Goal: Task Accomplishment & Management: Use online tool/utility

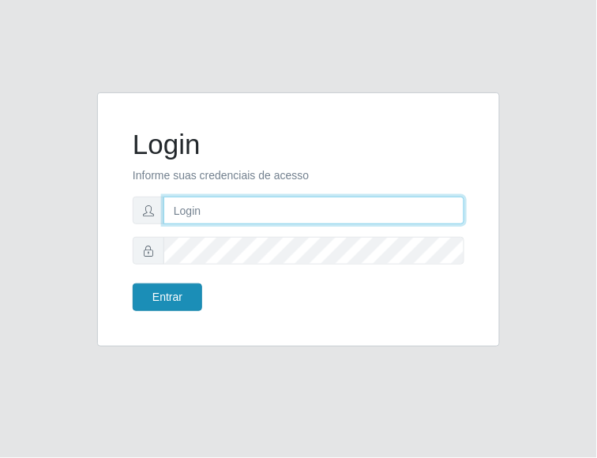
type input "analucia@cestao"
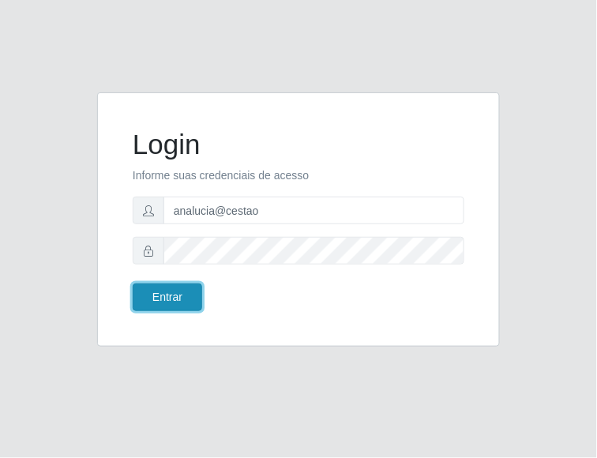
click at [178, 295] on button "Entrar" at bounding box center [167, 297] width 69 height 28
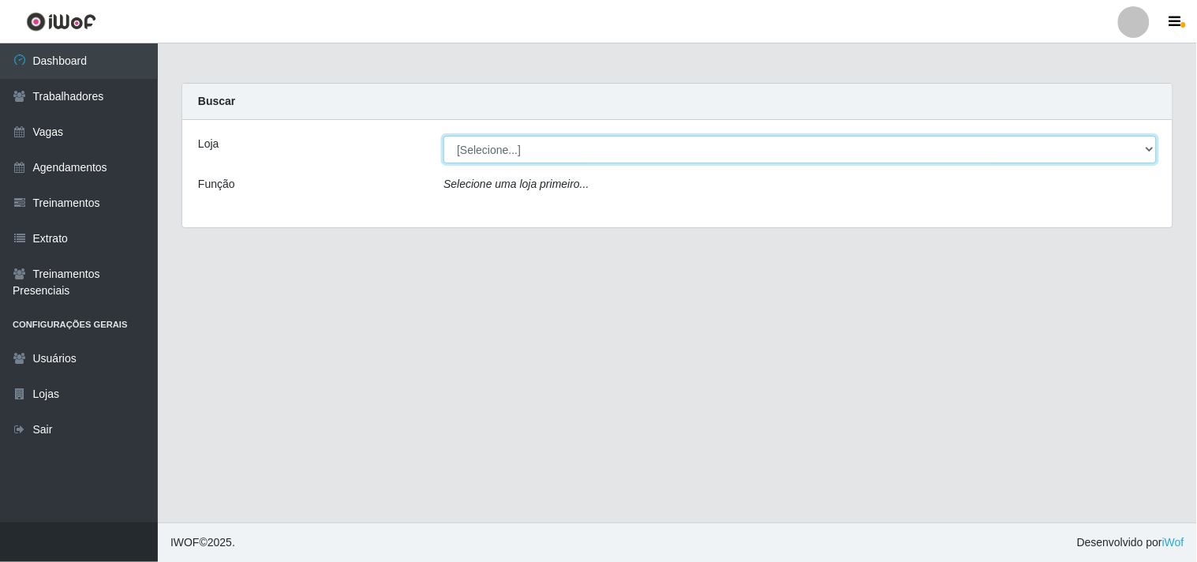
click at [596, 148] on select "[Selecione...] O Cestão - Geisel" at bounding box center [800, 150] width 713 height 28
select select "224"
click at [444, 136] on select "[Selecione...] O Cestão - Geisel" at bounding box center [800, 150] width 713 height 28
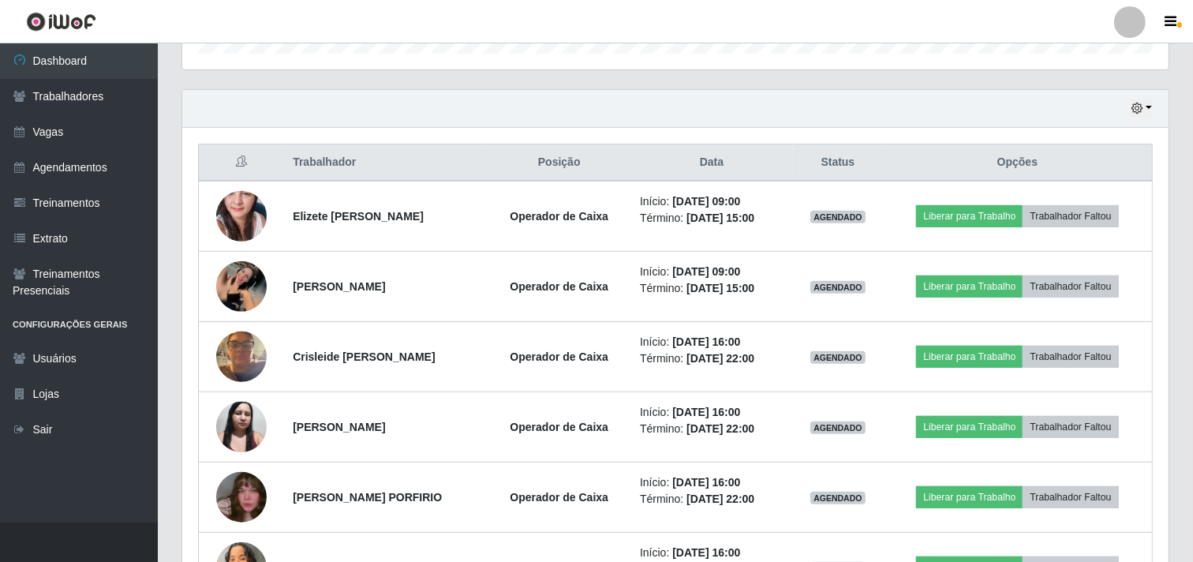
scroll to position [526, 0]
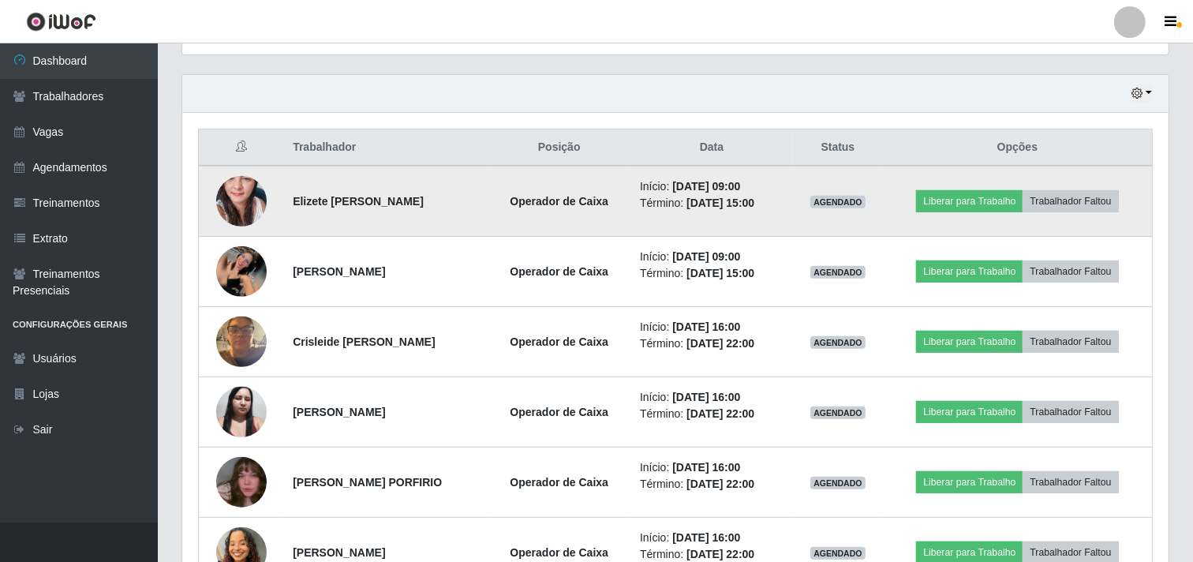
click at [245, 185] on img at bounding box center [241, 201] width 51 height 107
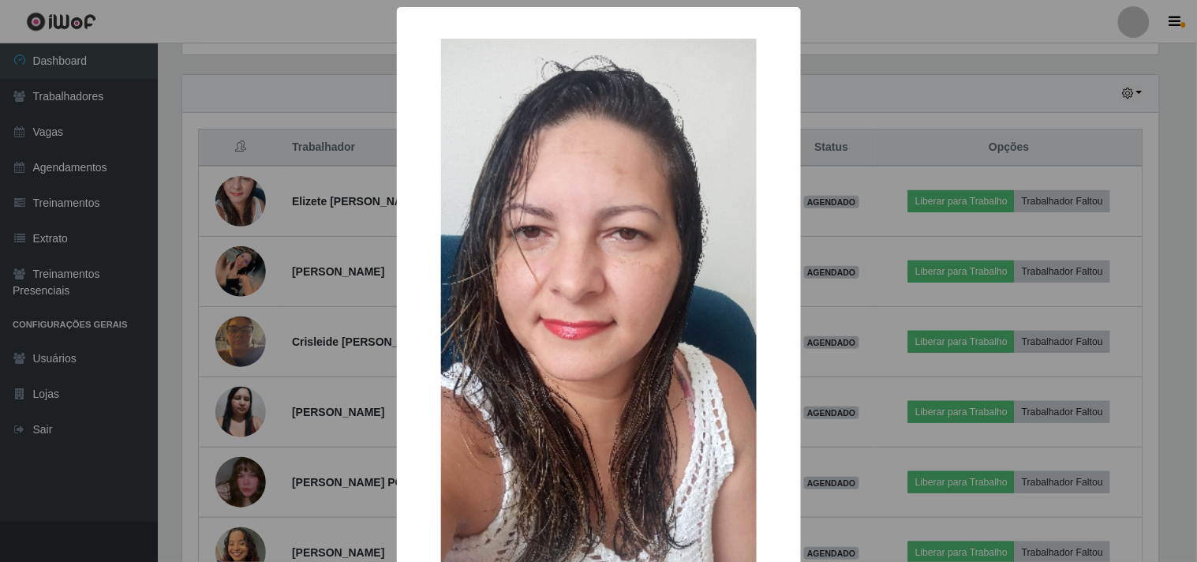
click at [248, 258] on div "× OK Cancel" at bounding box center [598, 281] width 1197 height 562
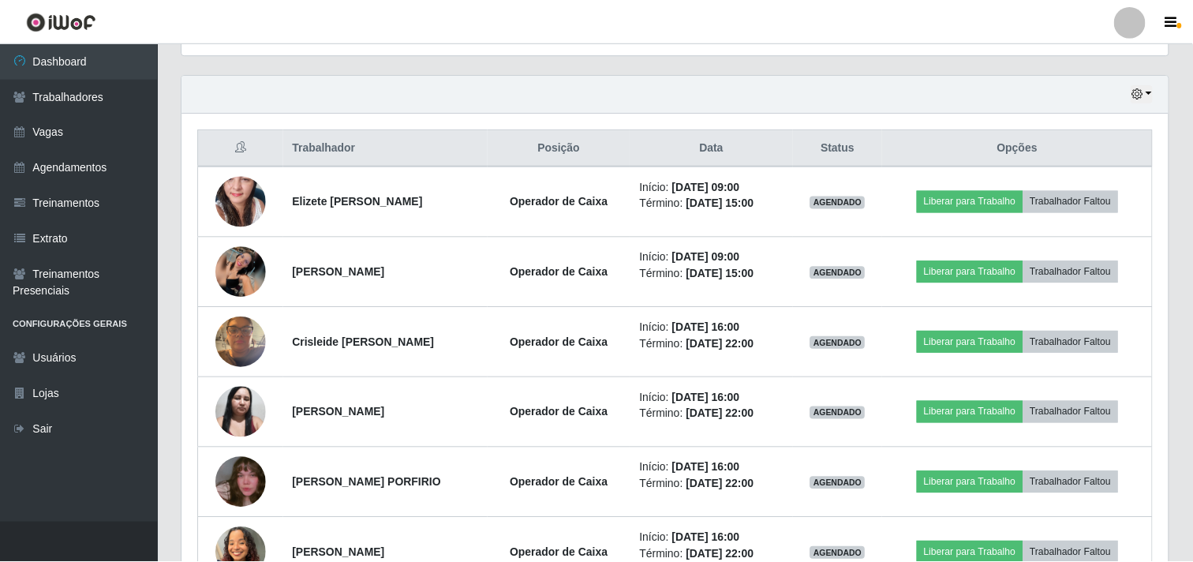
scroll to position [327, 987]
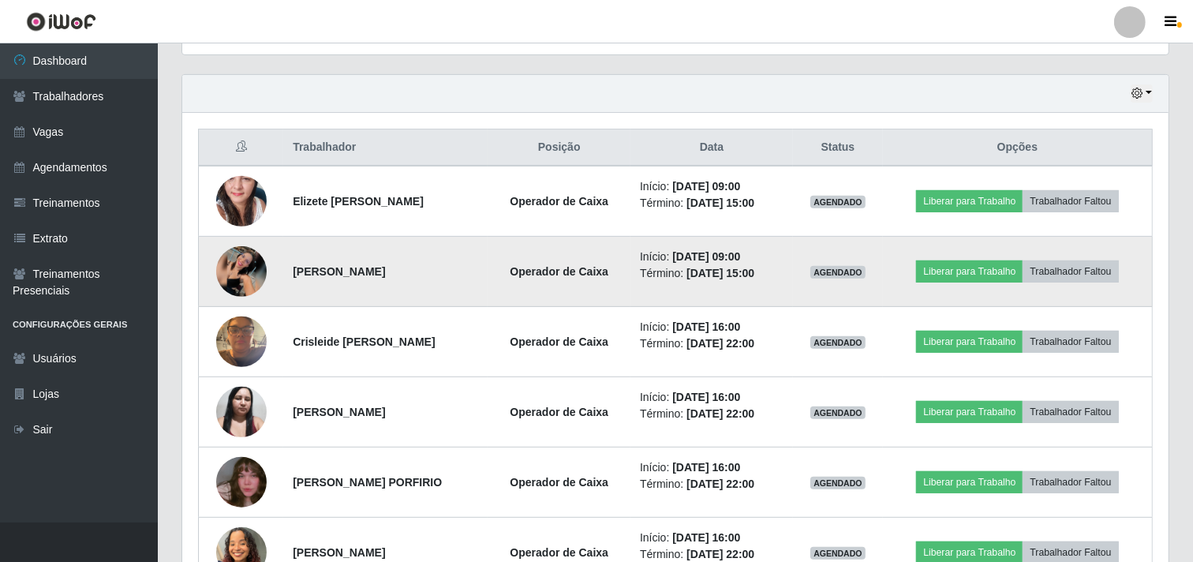
click at [245, 267] on img at bounding box center [241, 271] width 51 height 51
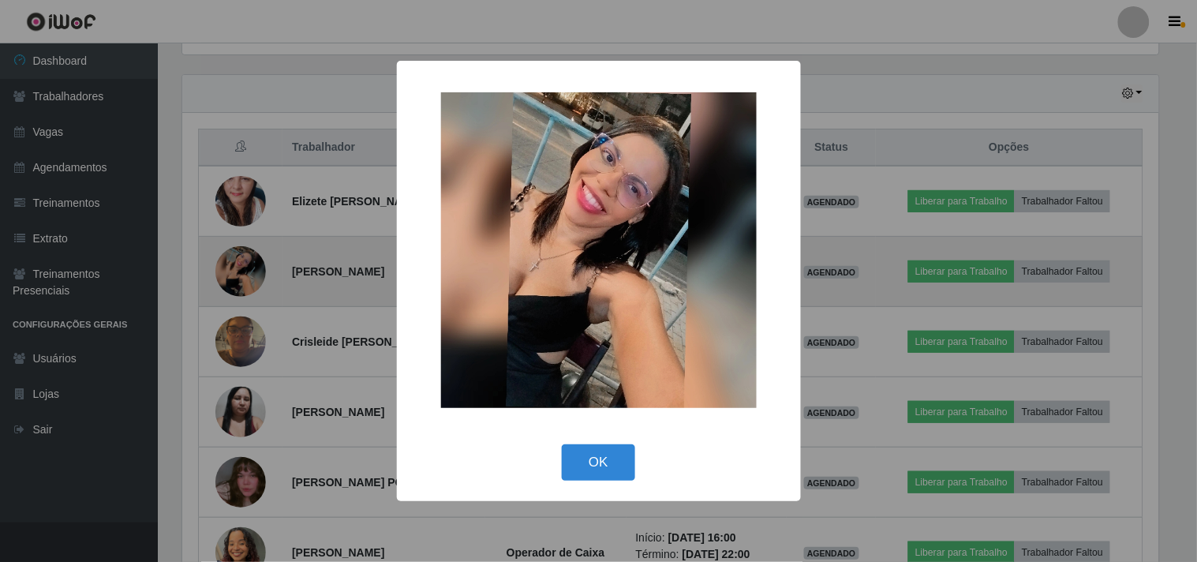
click at [245, 267] on div "× OK Cancel" at bounding box center [598, 281] width 1197 height 562
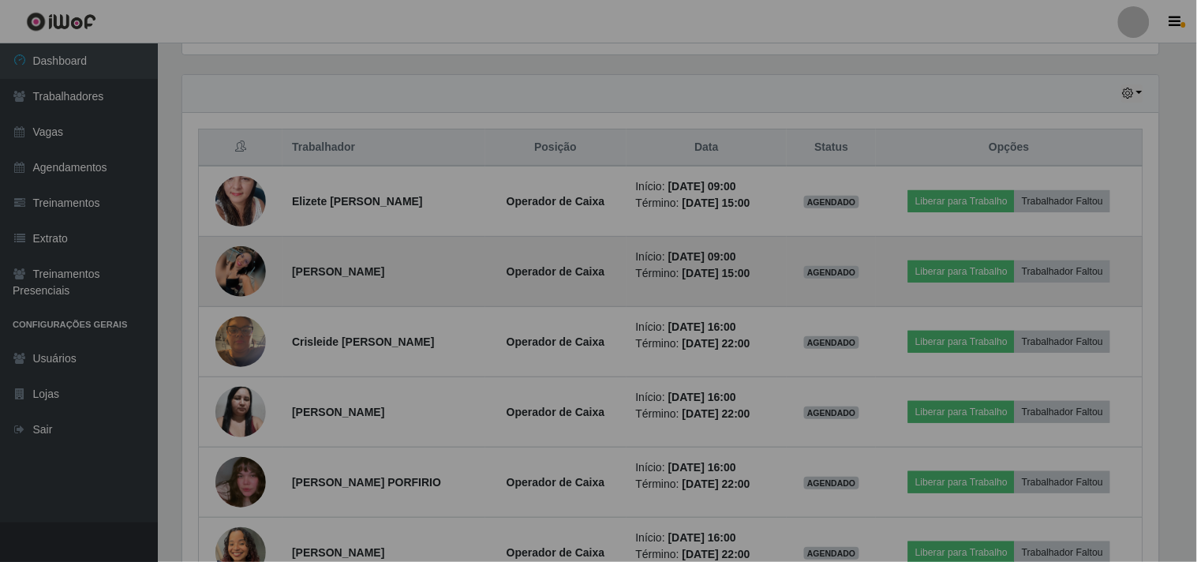
scroll to position [327, 987]
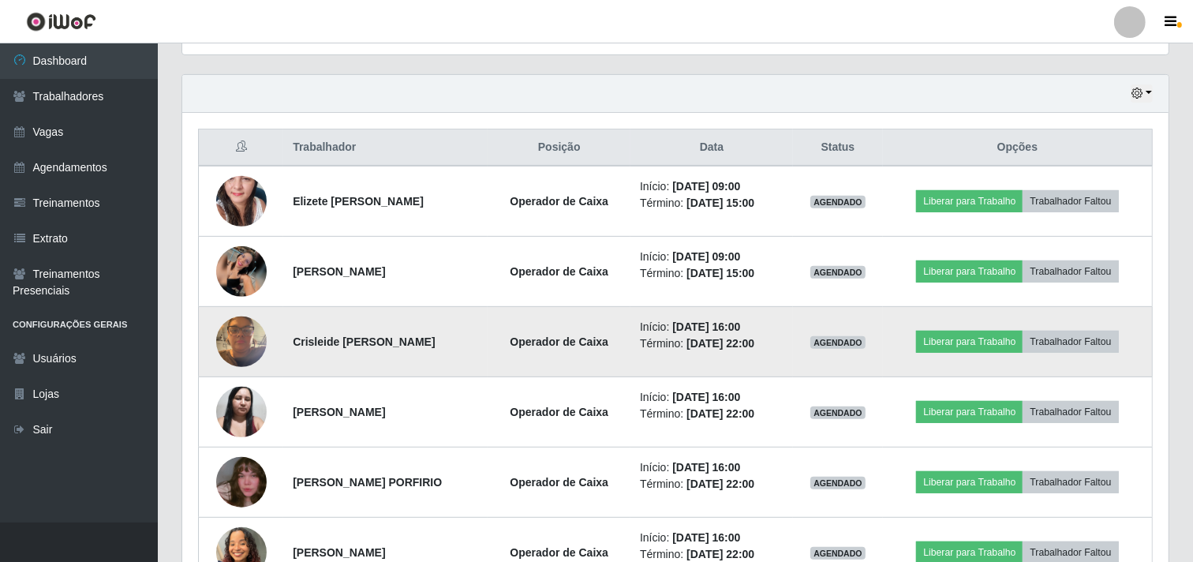
click at [233, 343] on img at bounding box center [241, 341] width 51 height 67
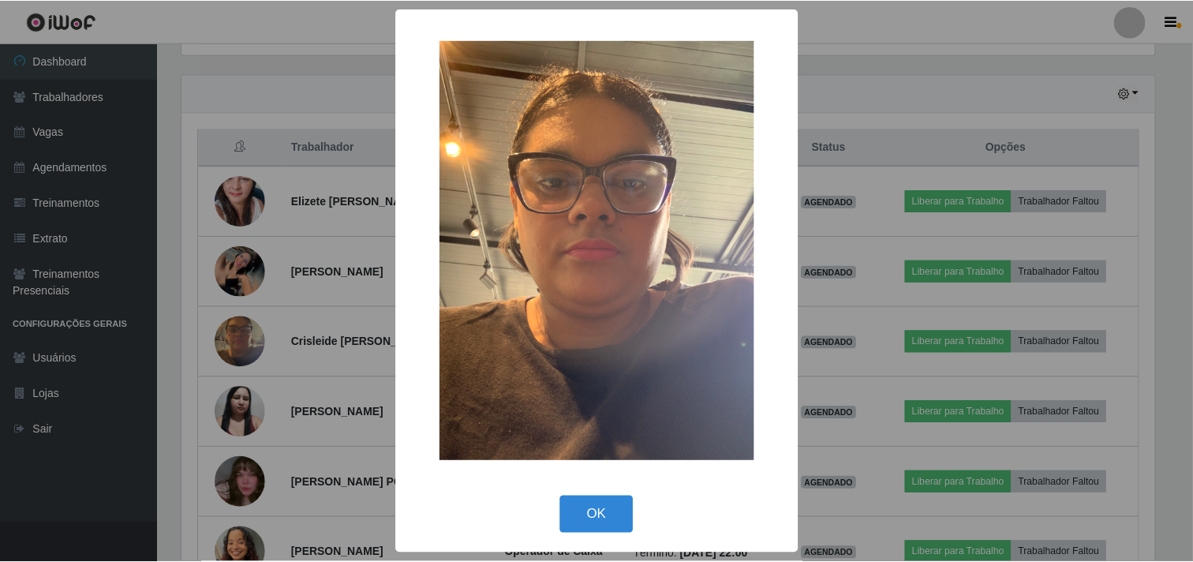
scroll to position [327, 976]
click at [232, 343] on div "× OK Cancel" at bounding box center [598, 281] width 1197 height 562
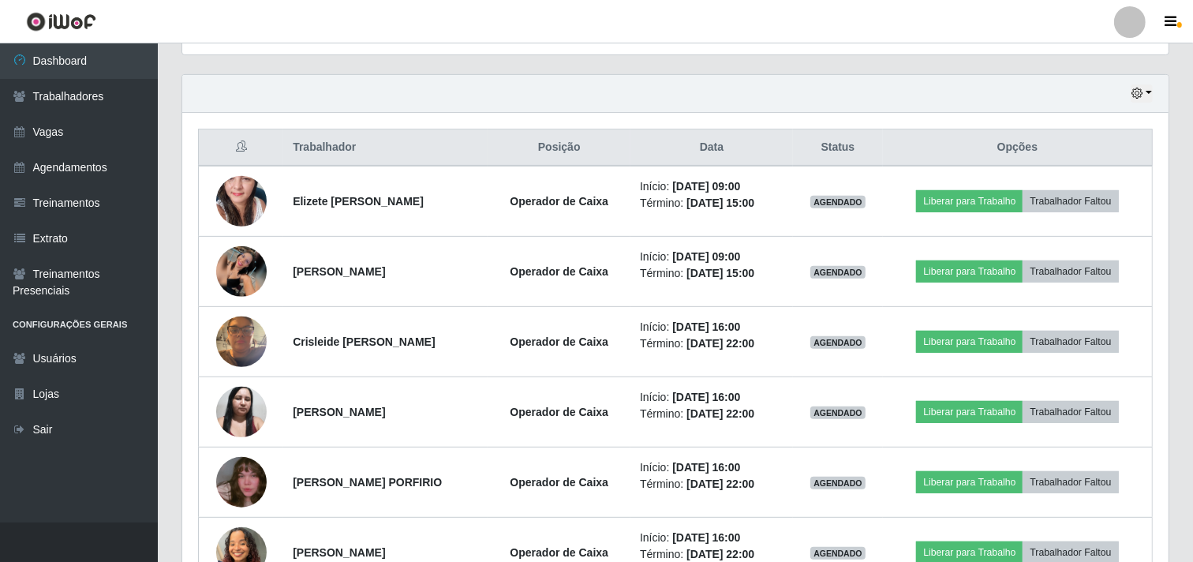
scroll to position [327, 987]
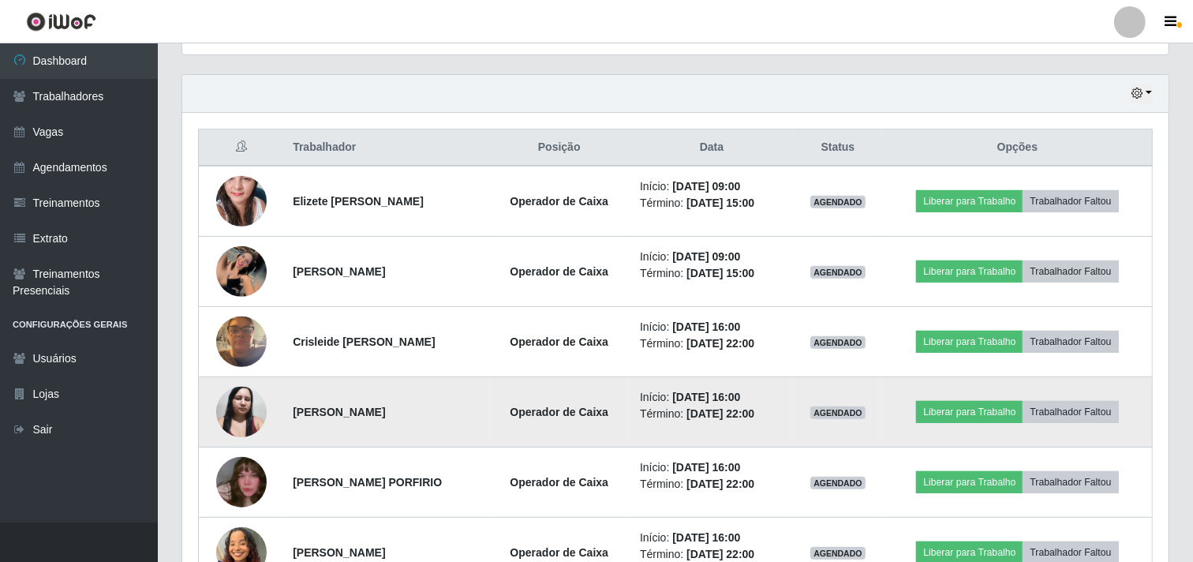
click at [227, 411] on img at bounding box center [241, 411] width 51 height 67
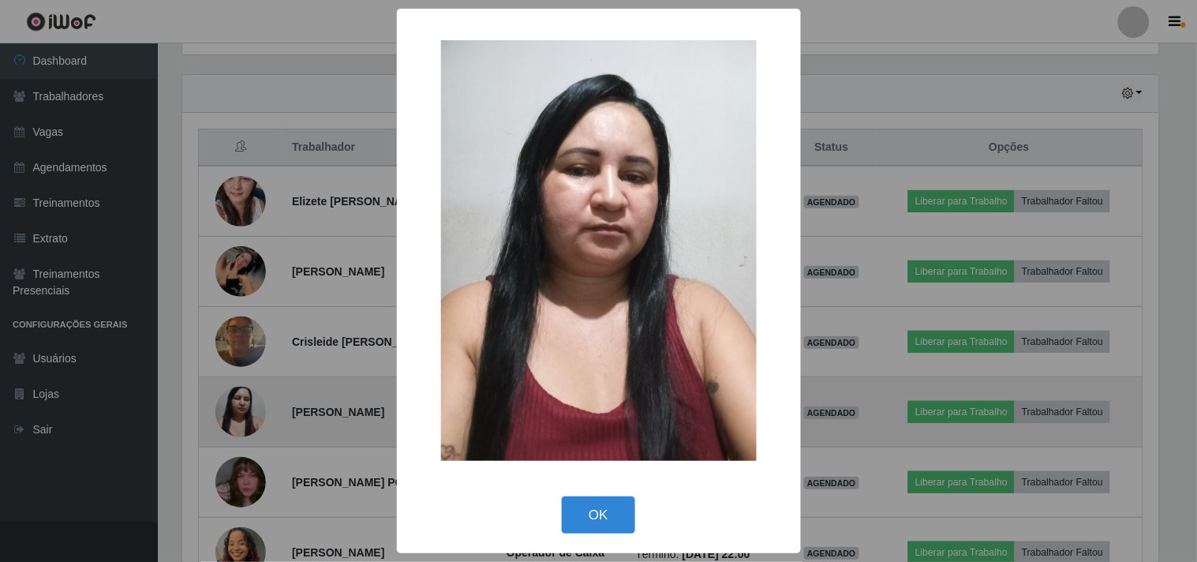
click at [227, 411] on div "× OK Cancel" at bounding box center [598, 281] width 1197 height 562
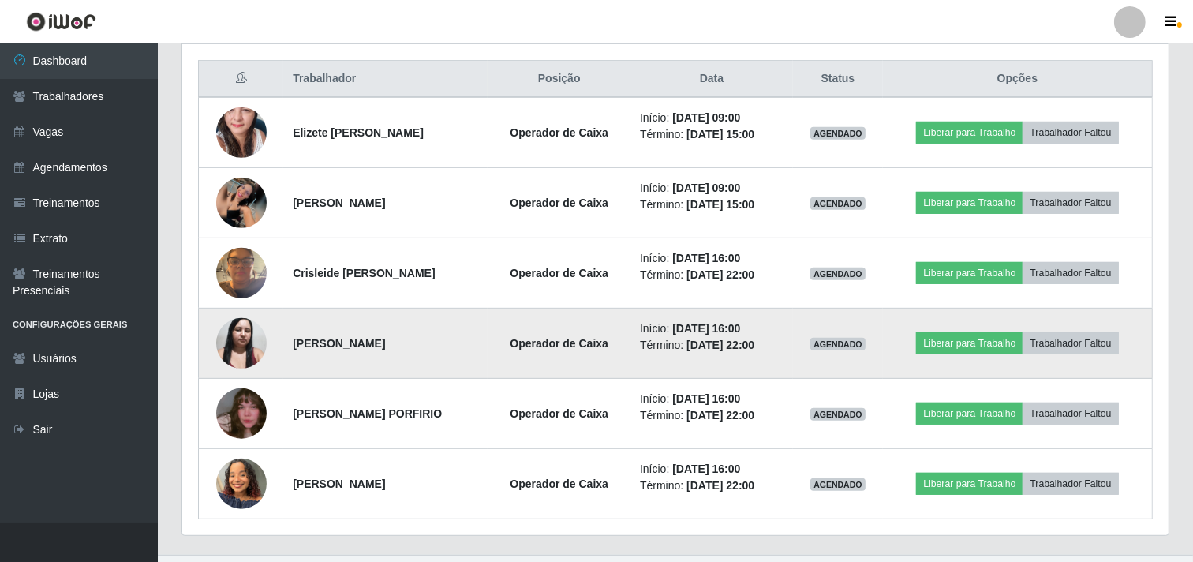
scroll to position [613, 0]
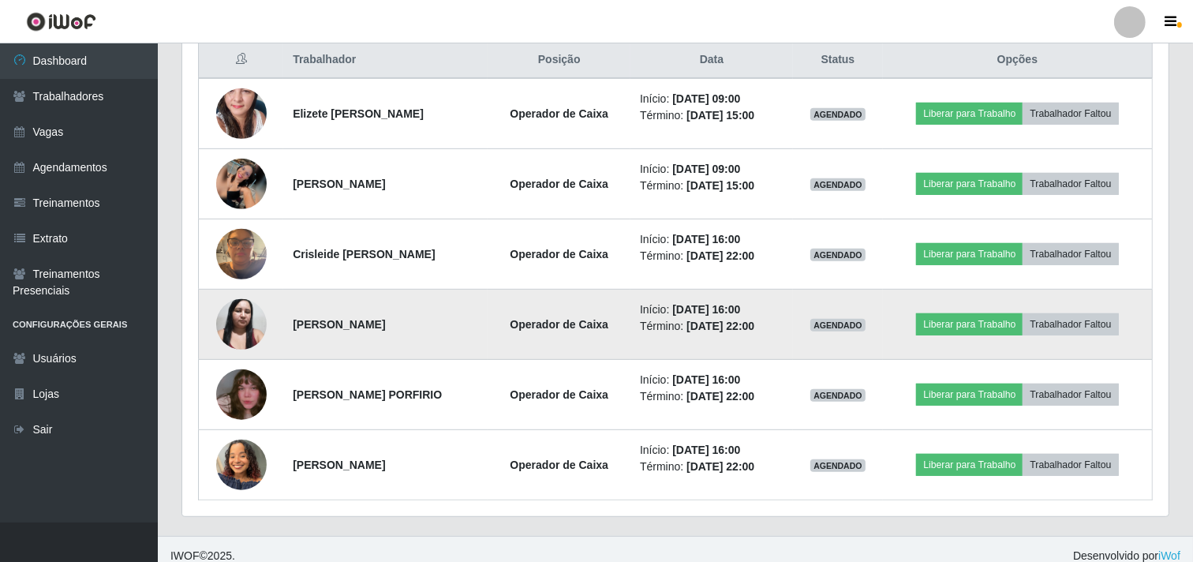
click at [227, 411] on img at bounding box center [241, 395] width 51 height 90
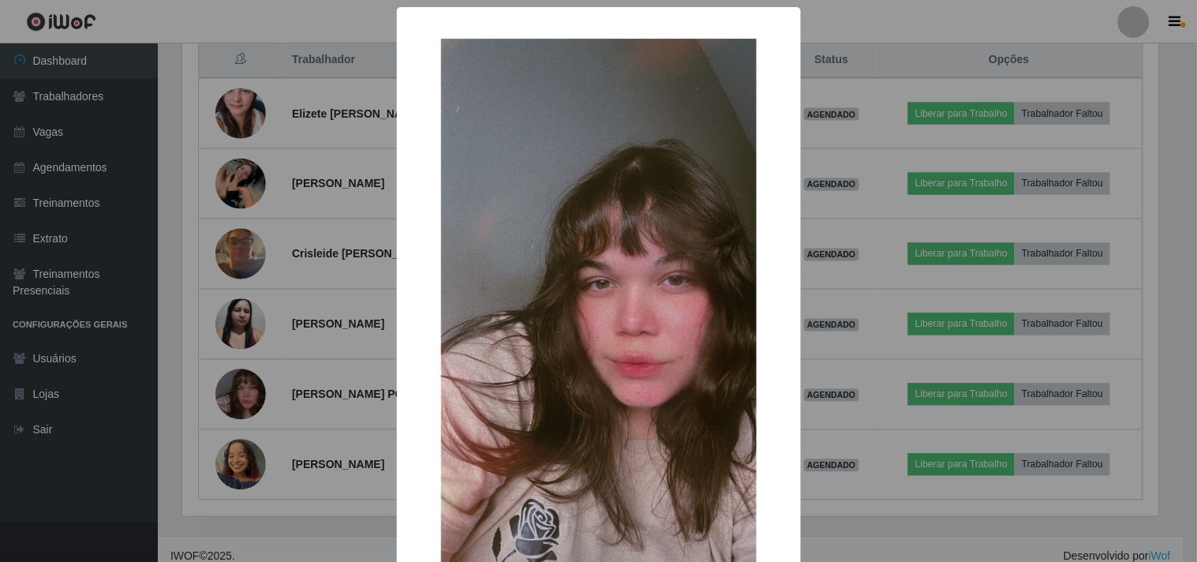
click at [240, 403] on div "× OK Cancel" at bounding box center [598, 281] width 1197 height 562
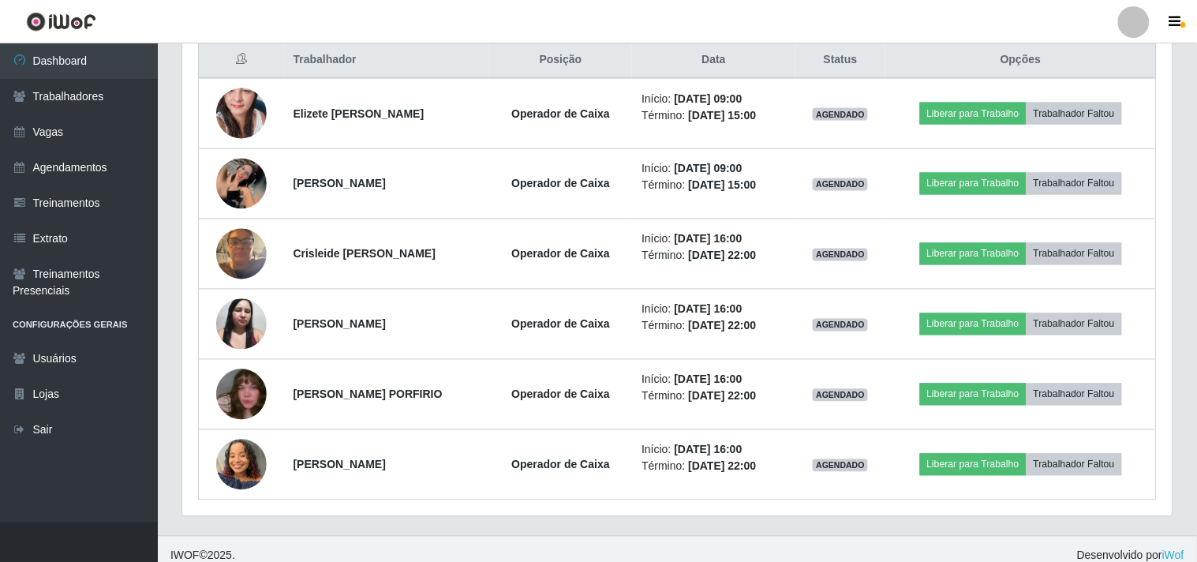
scroll to position [327, 987]
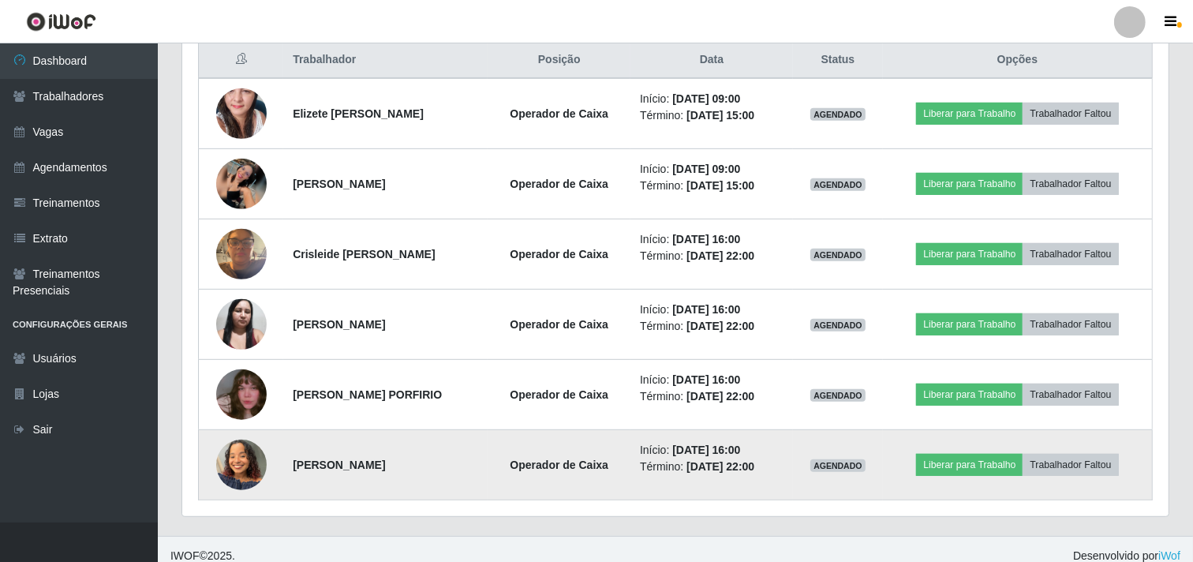
click at [245, 457] on img at bounding box center [241, 464] width 51 height 67
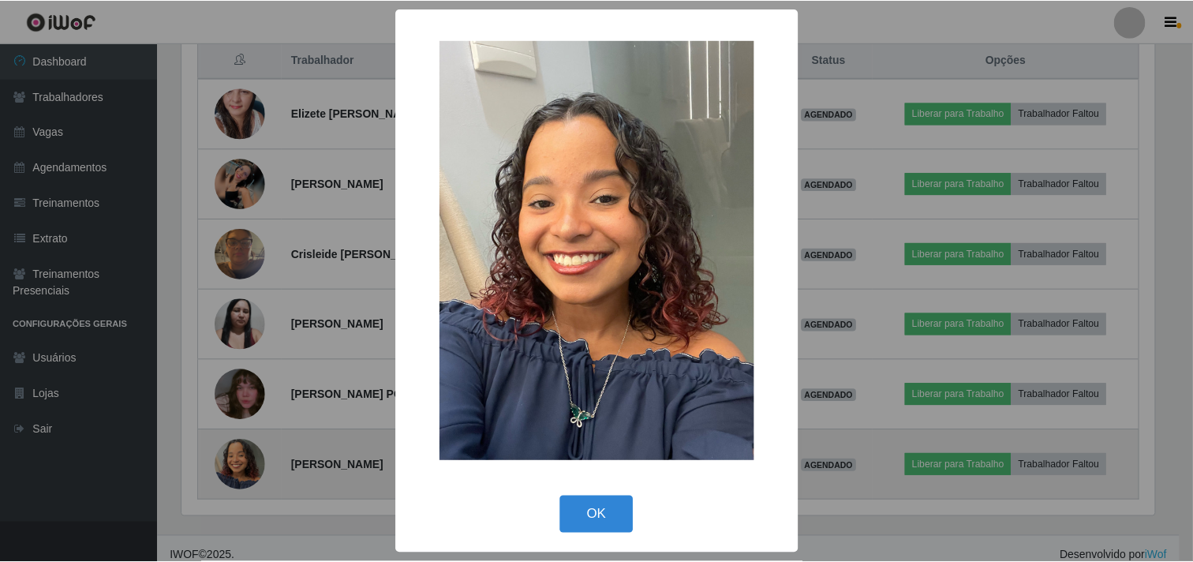
scroll to position [327, 976]
click at [245, 457] on div "× OK Cancel" at bounding box center [598, 281] width 1197 height 562
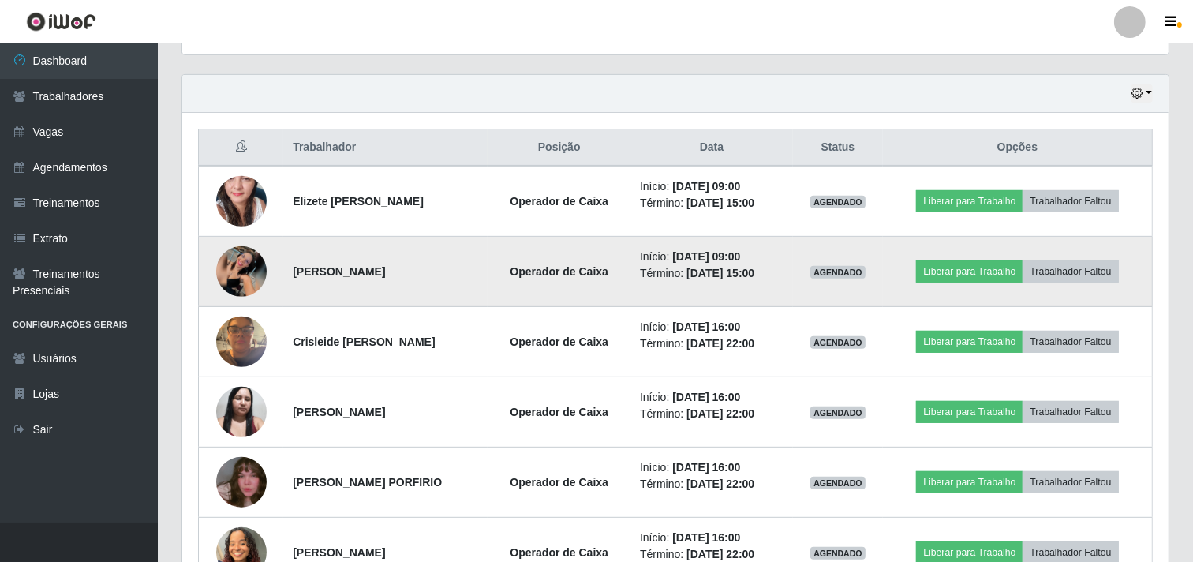
scroll to position [561, 0]
